Goal: Task Accomplishment & Management: Manage account settings

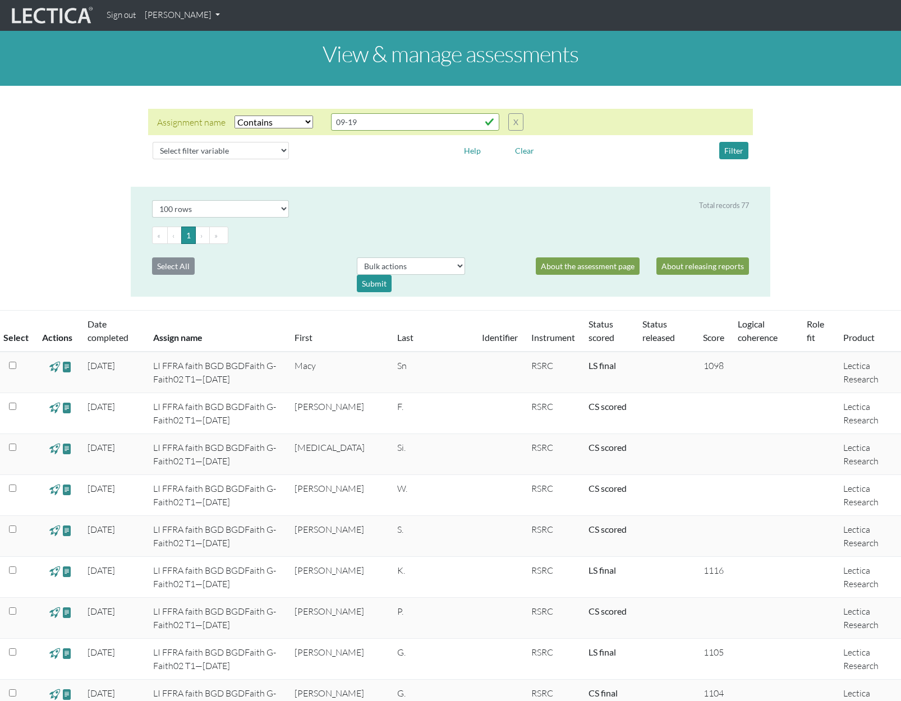
select select "icontains"
select select "100"
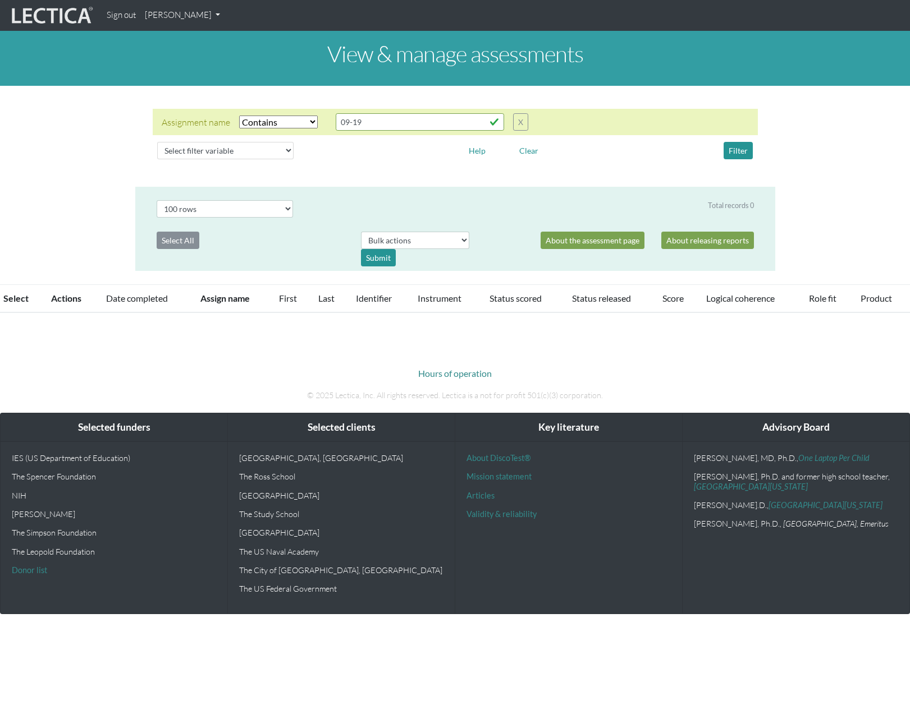
select select "icontains"
select select "100"
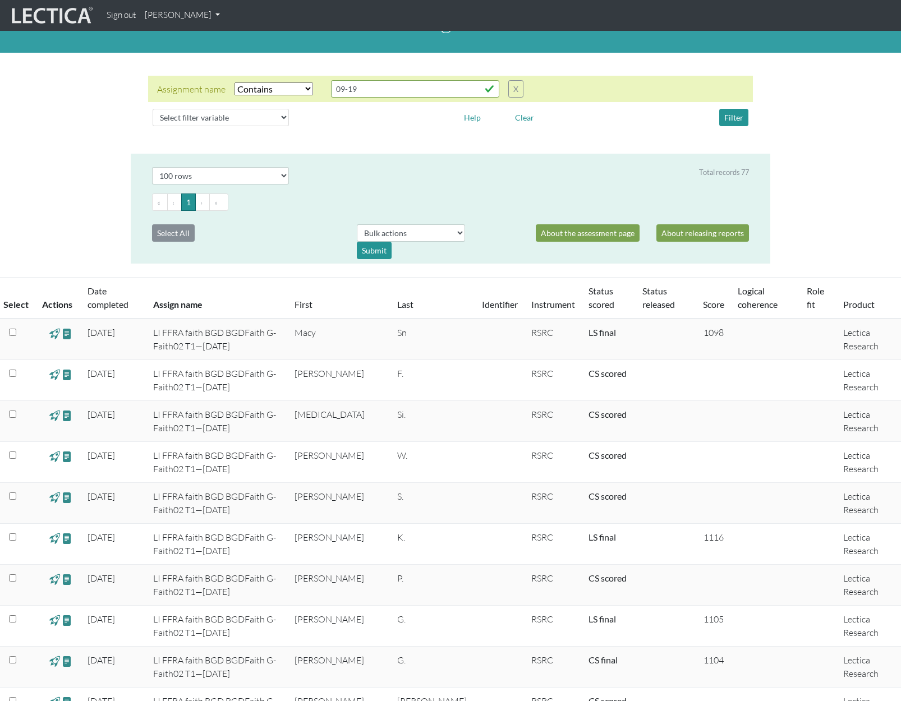
scroll to position [21, 0]
